Goal: Task Accomplishment & Management: Manage account settings

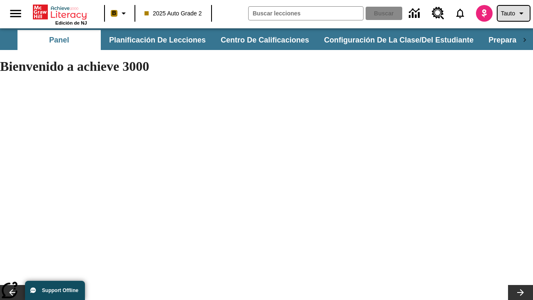
click at [513, 13] on span "Tauto" at bounding box center [508, 13] width 14 height 9
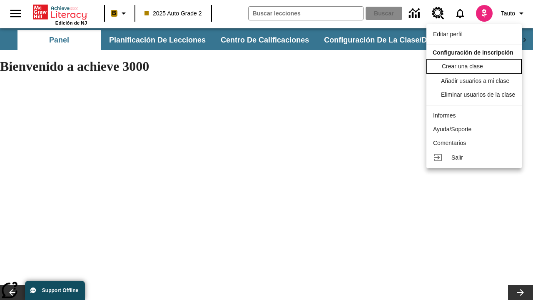
click at [477, 65] on span "Crear una clase" at bounding box center [462, 66] width 41 height 7
click at [477, 81] on span "Añadir usuarios a mi clase" at bounding box center [476, 80] width 68 height 7
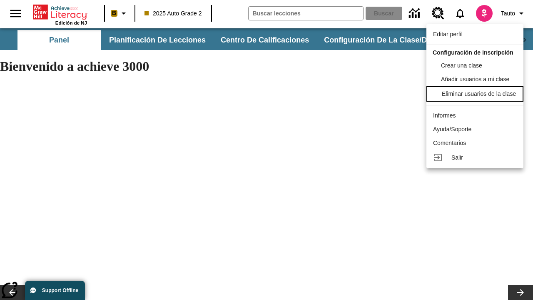
click at [477, 98] on div "Eliminar usuarios de la clase" at bounding box center [479, 94] width 74 height 9
